Goal: Task Accomplishment & Management: Use online tool/utility

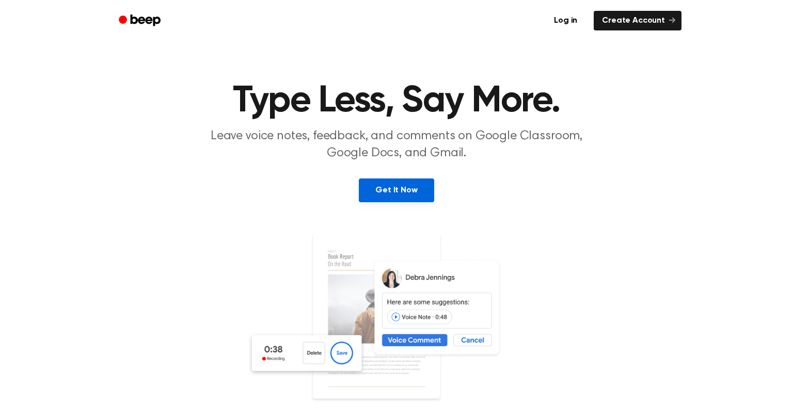
click at [376, 186] on link "Get It Now" at bounding box center [396, 191] width 75 height 24
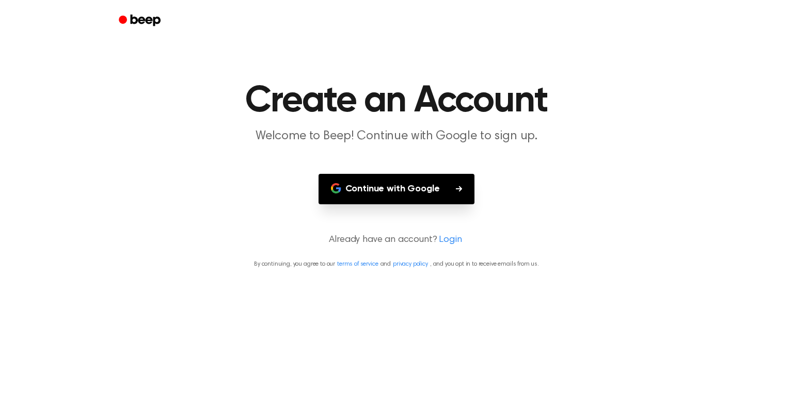
click at [376, 186] on button "Continue with Google" at bounding box center [396, 189] width 156 height 30
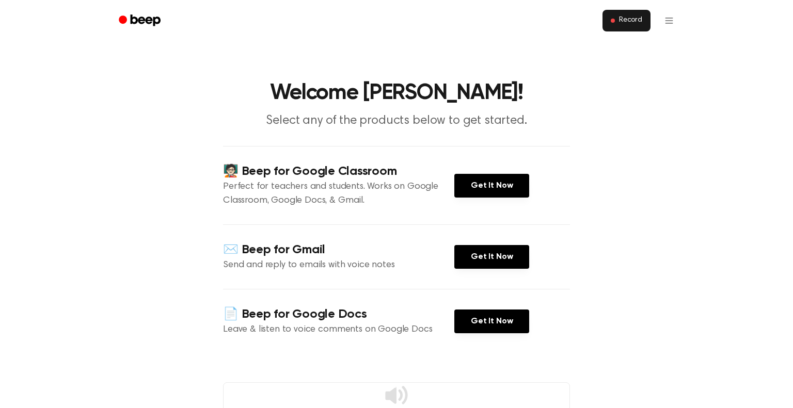
click at [616, 19] on button "Record" at bounding box center [626, 21] width 48 height 22
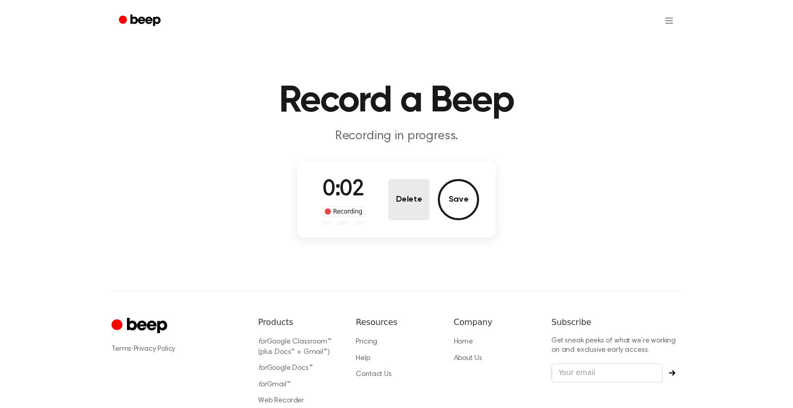
click at [416, 192] on button "Delete" at bounding box center [408, 199] width 41 height 41
